Goal: Check status: Check status

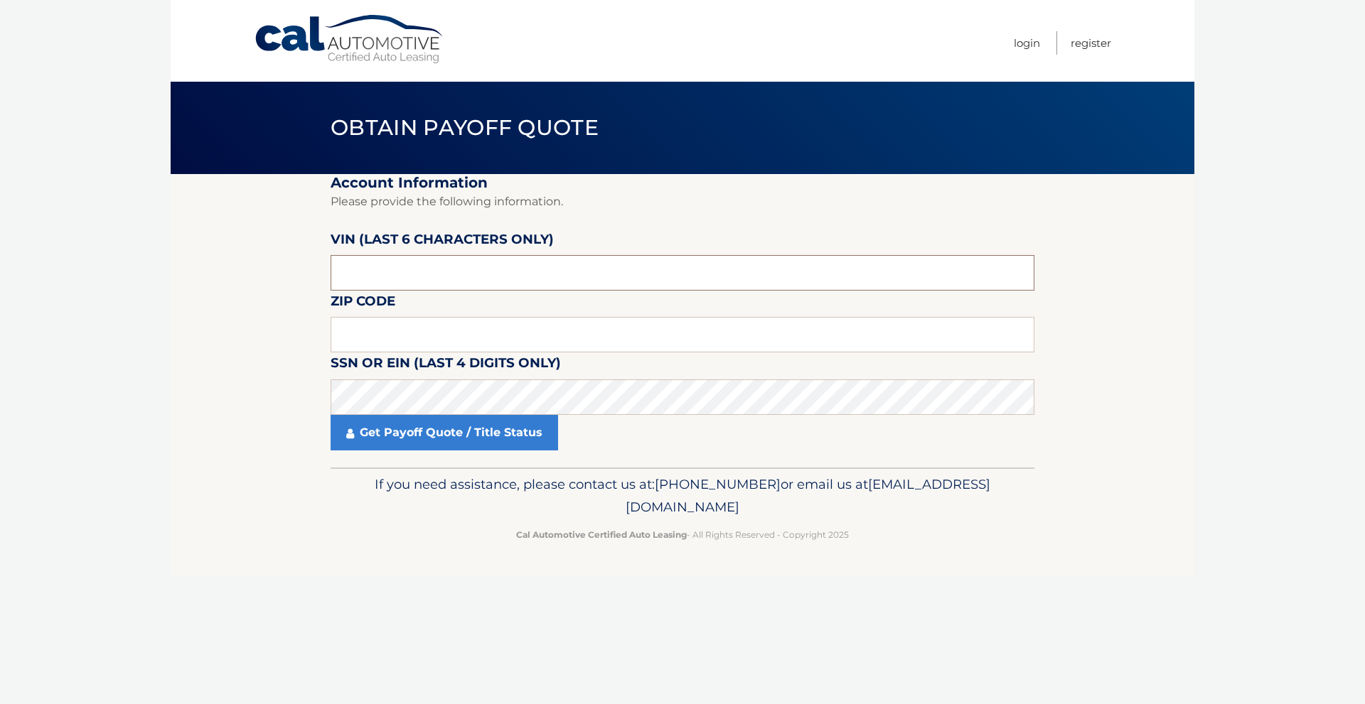
click at [477, 274] on input "text" at bounding box center [683, 273] width 704 height 36
type input "515159"
click at [477, 321] on input "text" at bounding box center [683, 335] width 704 height 36
click at [367, 342] on input "text" at bounding box center [683, 335] width 704 height 36
type input "03906"
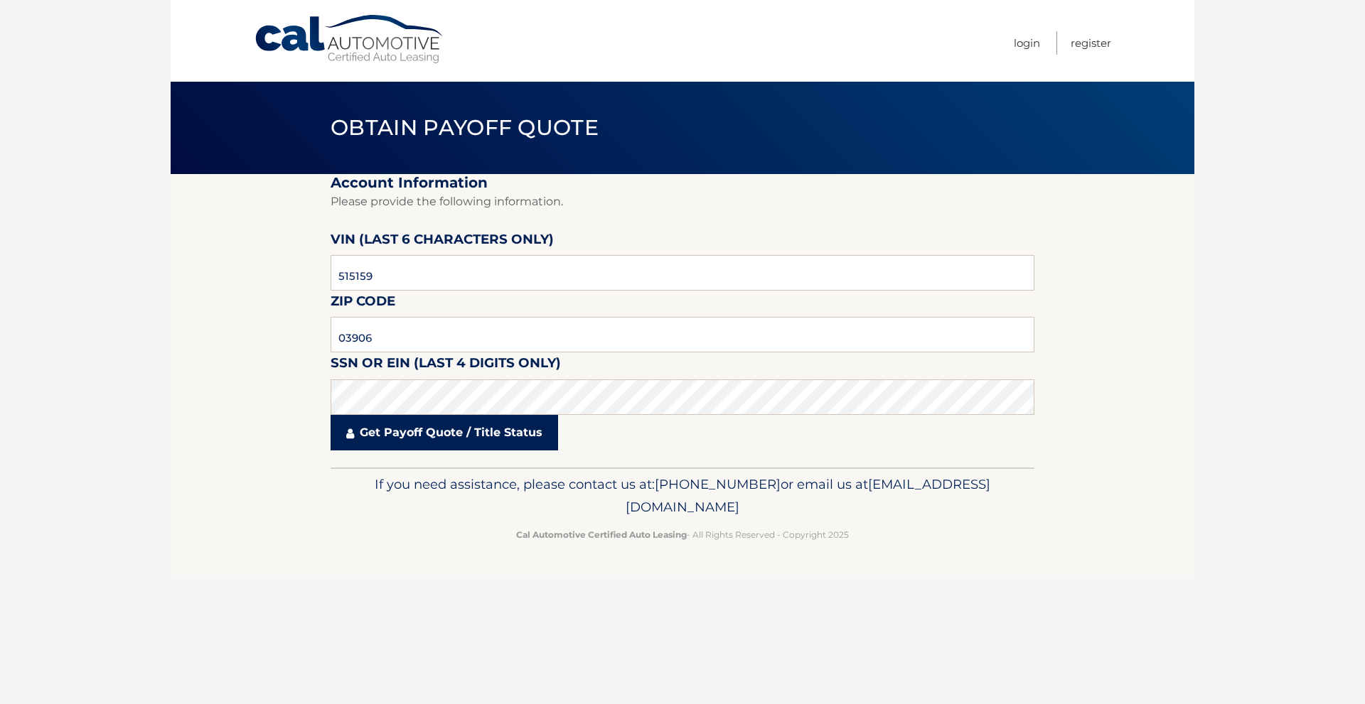
click at [417, 437] on link "Get Payoff Quote / Title Status" at bounding box center [444, 433] width 227 height 36
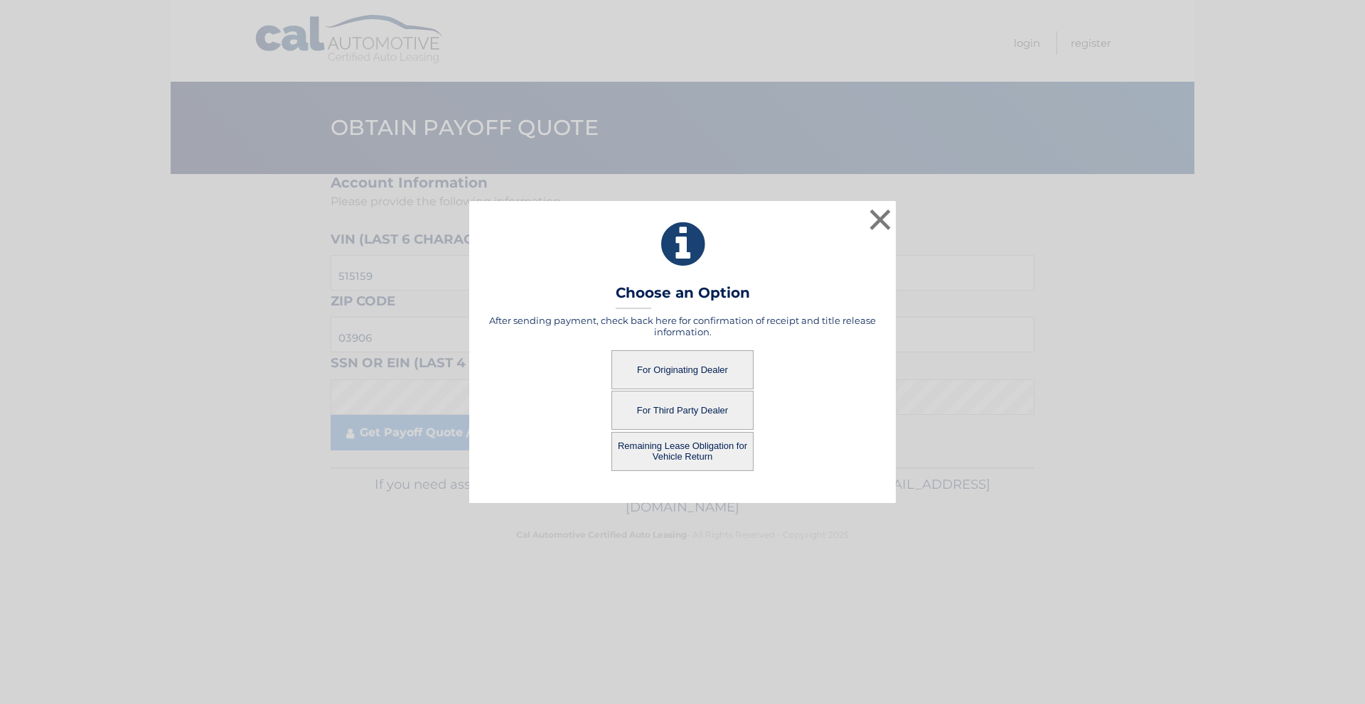
click at [678, 364] on button "For Originating Dealer" at bounding box center [682, 369] width 142 height 39
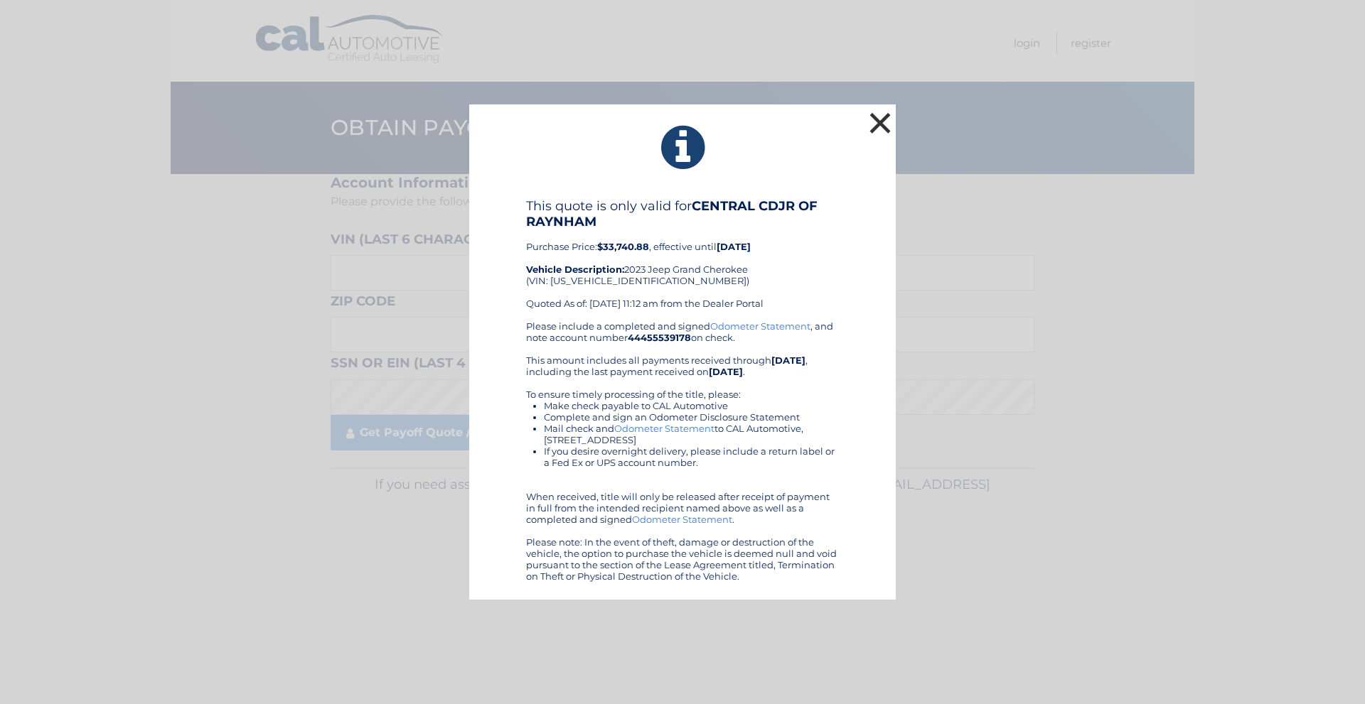
click at [885, 120] on button "×" at bounding box center [880, 123] width 28 height 28
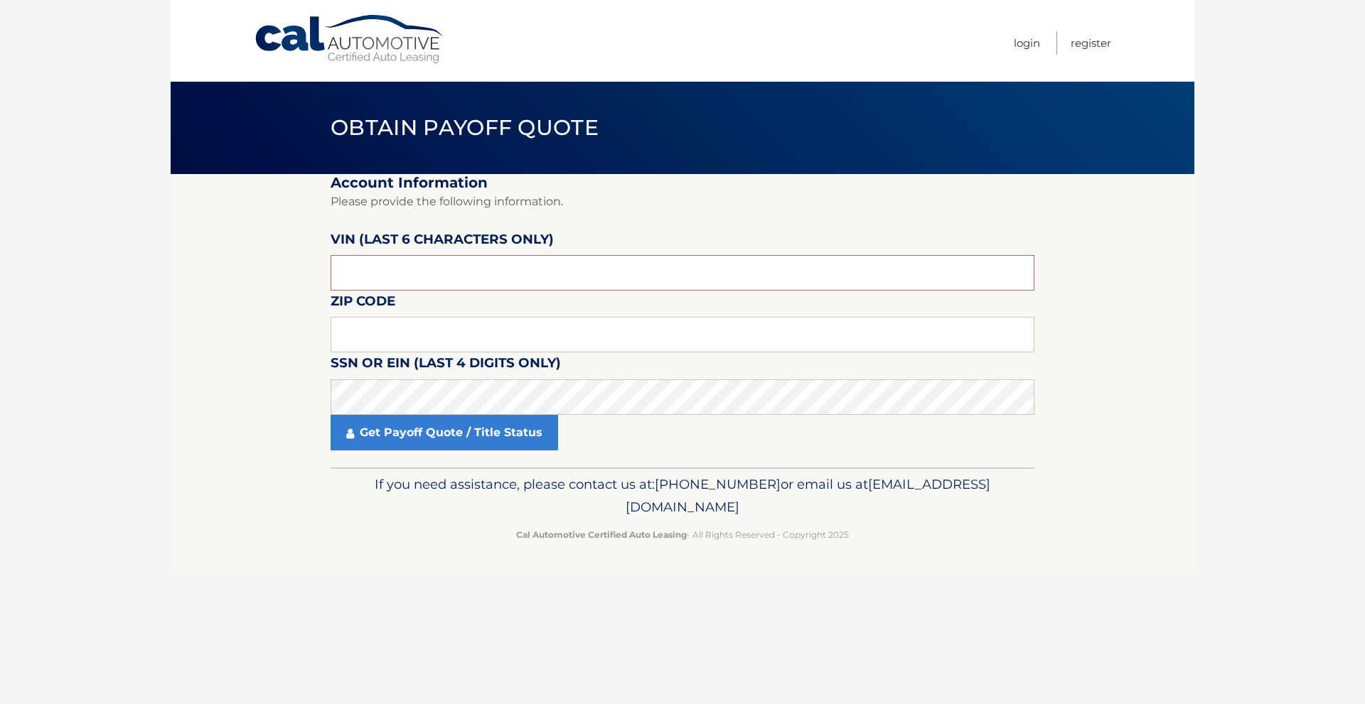
click at [508, 270] on input "text" at bounding box center [683, 273] width 704 height 36
type input "515159"
click at [382, 334] on input "text" at bounding box center [683, 335] width 704 height 36
type input "03906"
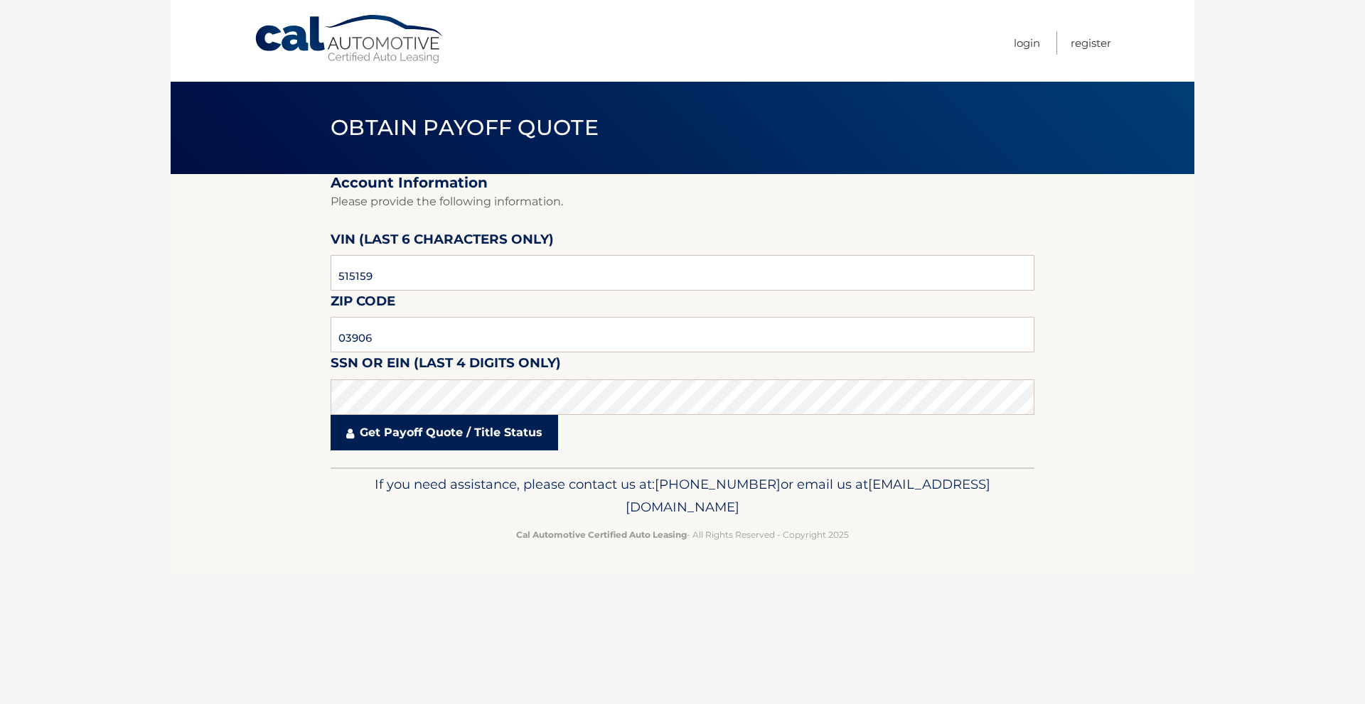
click at [449, 429] on link "Get Payoff Quote / Title Status" at bounding box center [444, 433] width 227 height 36
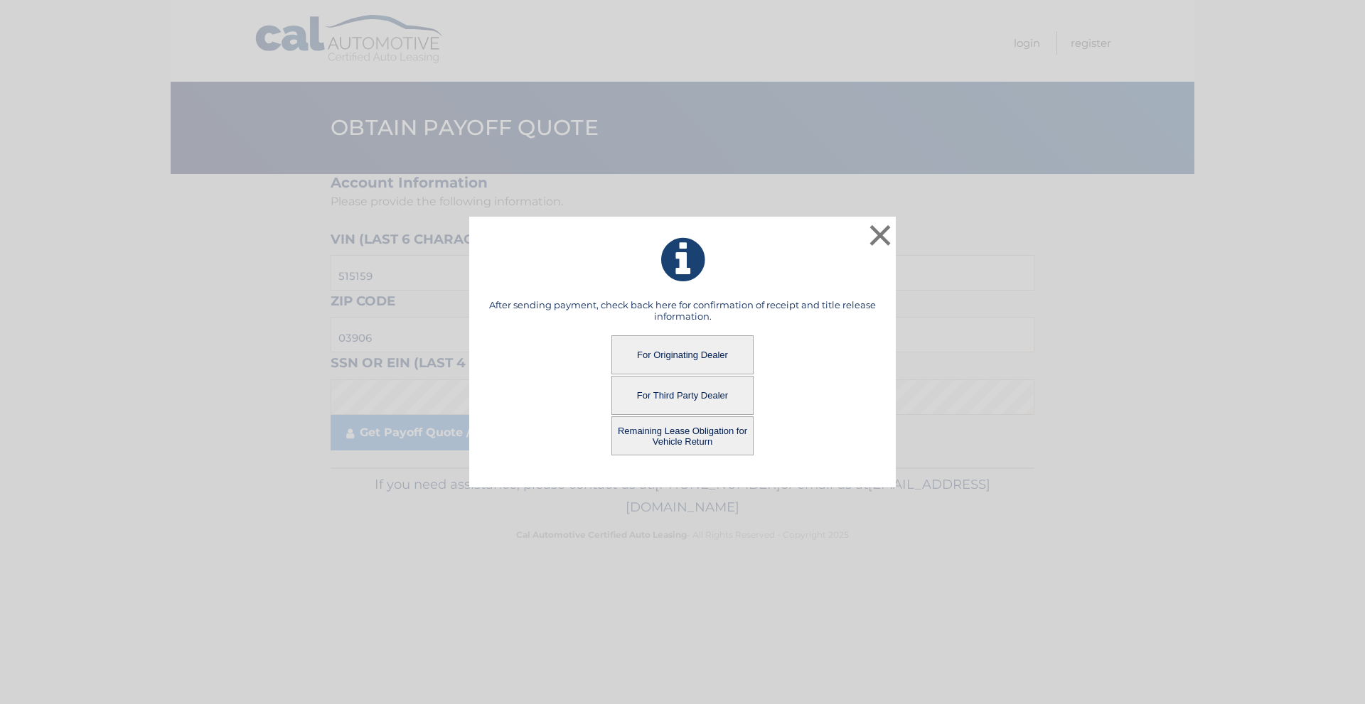
click at [706, 433] on button "Remaining Lease Obligation for Vehicle Return" at bounding box center [682, 436] width 142 height 39
click at [625, 431] on button "Remaining Lease Obligation for Vehicle Return" at bounding box center [682, 436] width 142 height 39
click at [704, 437] on button "Remaining Lease Obligation for Vehicle Return" at bounding box center [682, 436] width 142 height 39
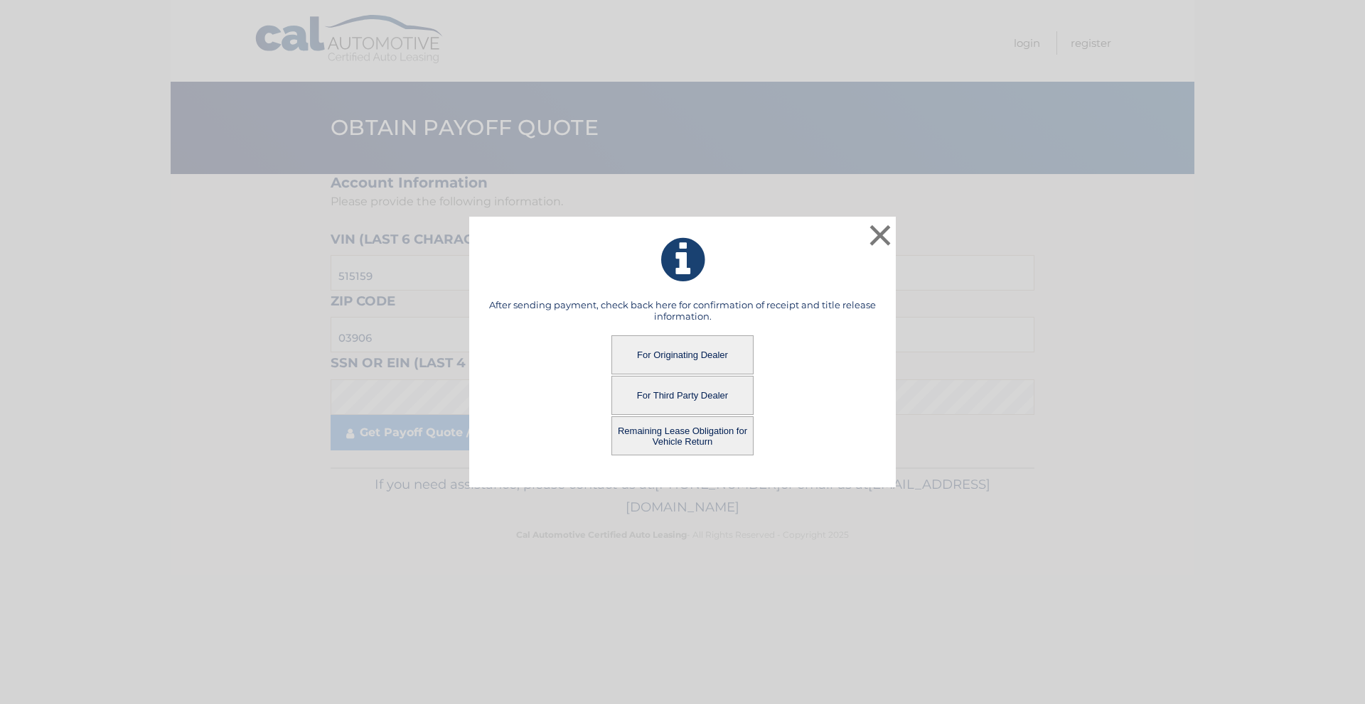
click at [704, 437] on button "Remaining Lease Obligation for Vehicle Return" at bounding box center [682, 436] width 142 height 39
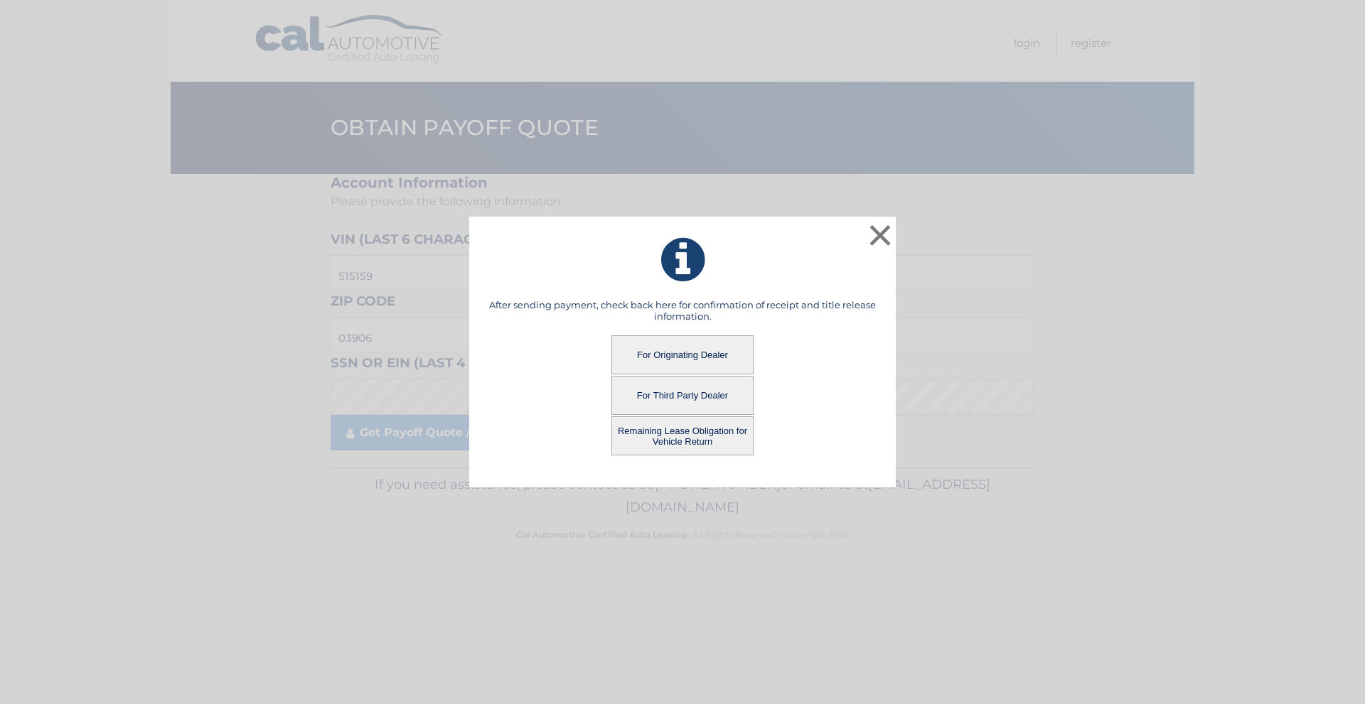
click at [704, 437] on button "Remaining Lease Obligation for Vehicle Return" at bounding box center [682, 436] width 142 height 39
click at [712, 426] on button "Remaining Lease Obligation for Vehicle Return" at bounding box center [682, 436] width 142 height 39
